Goal: Check status: Check status

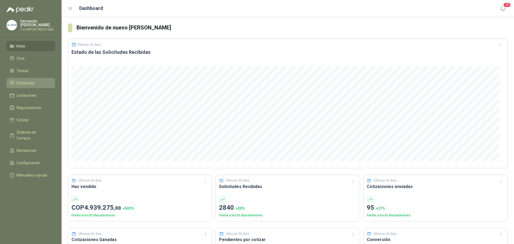
click at [35, 81] on span "Solicitudes" at bounding box center [26, 83] width 18 height 6
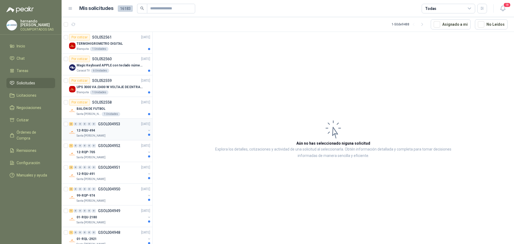
click at [116, 134] on div "Santa [PERSON_NAME]" at bounding box center [111, 136] width 69 height 4
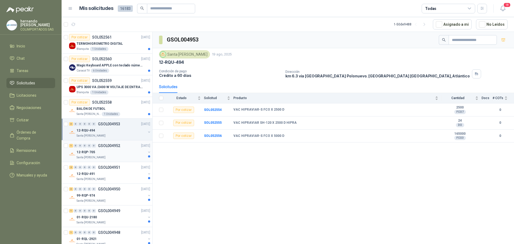
click at [117, 152] on div "12-RQP-705" at bounding box center [111, 152] width 69 height 6
